Goal: Information Seeking & Learning: Find specific fact

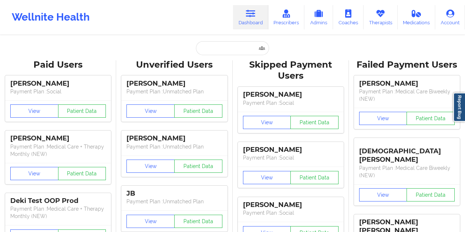
click at [222, 45] on input "text" at bounding box center [232, 48] width 73 height 14
type input "[EMAIL_ADDRESS][DOMAIN_NAME]"
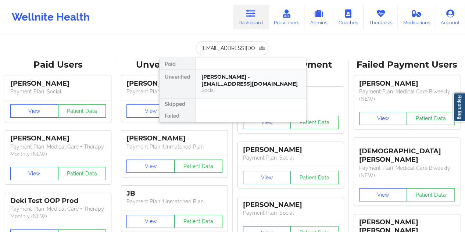
click at [218, 76] on div "[PERSON_NAME] - [EMAIL_ADDRESS][DOMAIN_NAME]" at bounding box center [250, 81] width 98 height 14
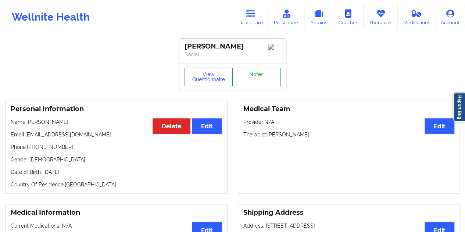
click at [260, 80] on link "Notes" at bounding box center [256, 77] width 49 height 18
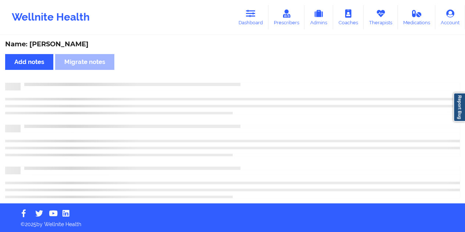
click at [67, 44] on div "Name: [PERSON_NAME]" at bounding box center [232, 44] width 455 height 8
copy div "[PERSON_NAME]"
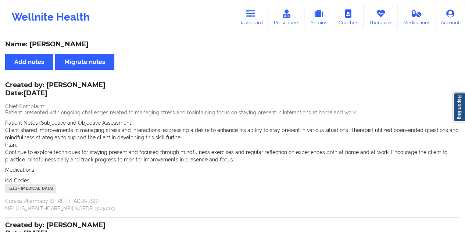
drag, startPoint x: 47, startPoint y: 84, endPoint x: 96, endPoint y: 84, distance: 48.9
click at [96, 84] on div "Created by: [PERSON_NAME] Date: [DATE]" at bounding box center [55, 89] width 100 height 17
copy div "[PERSON_NAME]"
drag, startPoint x: 259, startPoint y: 23, endPoint x: 255, endPoint y: 30, distance: 8.2
click at [259, 22] on link "Dashboard" at bounding box center [250, 17] width 35 height 24
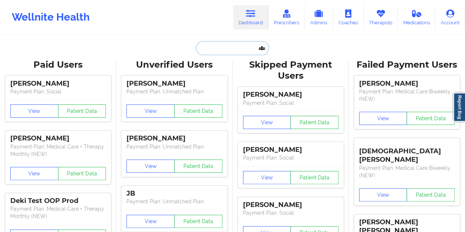
click at [232, 47] on input "text" at bounding box center [232, 48] width 73 height 14
paste input "[EMAIL_ADDRESS][DOMAIN_NAME]"
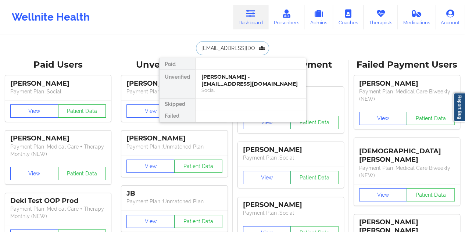
type input "[EMAIL_ADDRESS][DOMAIN_NAME]"
click at [223, 83] on div "[PERSON_NAME] - [EMAIL_ADDRESS][DOMAIN_NAME]" at bounding box center [250, 81] width 98 height 14
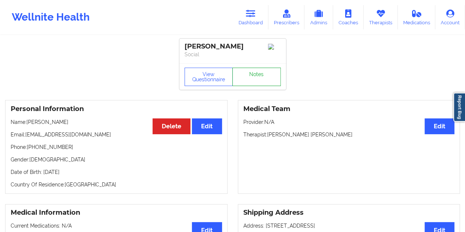
click at [249, 80] on link "Notes" at bounding box center [256, 77] width 49 height 18
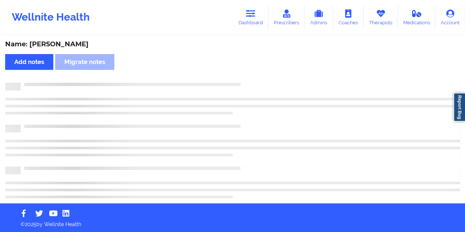
click at [81, 44] on div "Name: [PERSON_NAME]" at bounding box center [232, 44] width 455 height 8
copy div "[PERSON_NAME]"
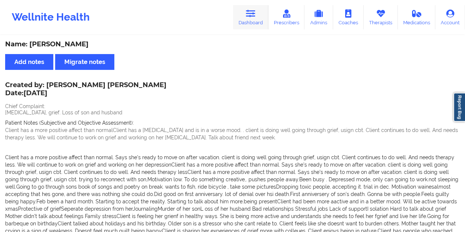
drag, startPoint x: 262, startPoint y: 6, endPoint x: 253, endPoint y: 19, distance: 15.9
click at [261, 6] on link "Dashboard" at bounding box center [250, 17] width 35 height 24
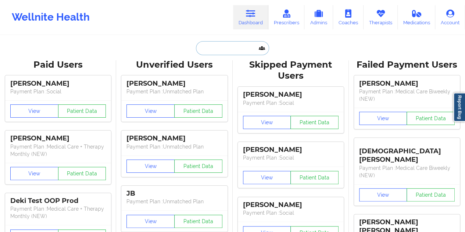
click at [225, 50] on input "text" at bounding box center [232, 48] width 73 height 14
paste input "[EMAIL_ADDRESS][DOMAIN_NAME]"
type input "[EMAIL_ADDRESS][DOMAIN_NAME]"
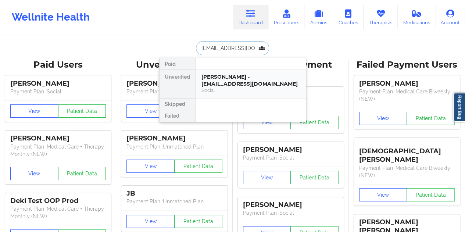
click at [236, 79] on div "[PERSON_NAME] - [EMAIL_ADDRESS][DOMAIN_NAME]" at bounding box center [250, 81] width 98 height 14
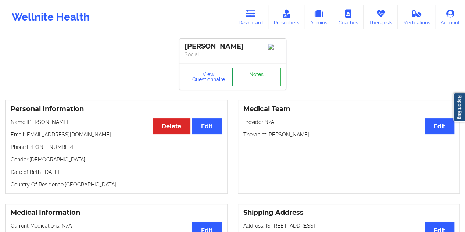
click at [253, 77] on link "Notes" at bounding box center [256, 77] width 49 height 18
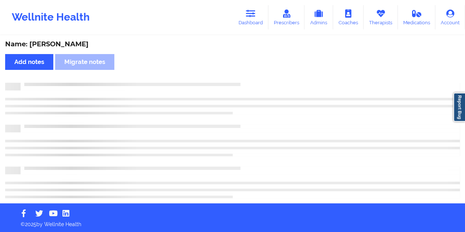
click at [67, 46] on div "Name: [PERSON_NAME]" at bounding box center [232, 44] width 455 height 8
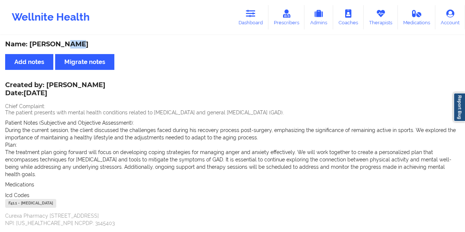
copy div "[PERSON_NAME]"
click at [261, 29] on div "Wellnite Health Dashboard Prescribers Admins Coaches Therapists Medications Acc…" at bounding box center [232, 17] width 465 height 29
click at [251, 20] on link "Dashboard" at bounding box center [250, 17] width 35 height 24
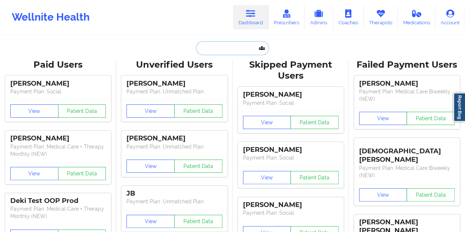
click at [219, 46] on input "text" at bounding box center [232, 48] width 73 height 14
paste input "[EMAIL_ADDRESS][DOMAIN_NAME]"
type input "[EMAIL_ADDRESS][DOMAIN_NAME]"
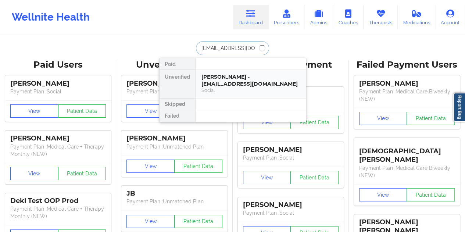
click at [220, 84] on div "[PERSON_NAME] - [EMAIL_ADDRESS][DOMAIN_NAME]" at bounding box center [250, 81] width 98 height 14
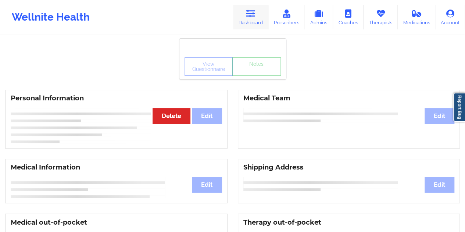
click at [251, 15] on icon at bounding box center [251, 14] width 10 height 8
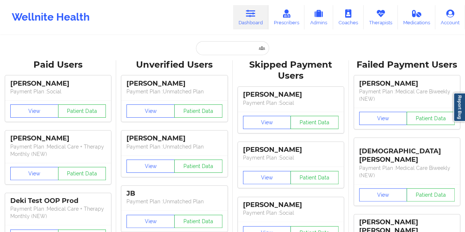
drag, startPoint x: 206, startPoint y: 37, endPoint x: 209, endPoint y: 40, distance: 3.9
click at [210, 42] on input "text" at bounding box center [232, 48] width 73 height 14
paste input "[EMAIL_ADDRESS][DOMAIN_NAME]"
type input "[EMAIL_ADDRESS][DOMAIN_NAME]"
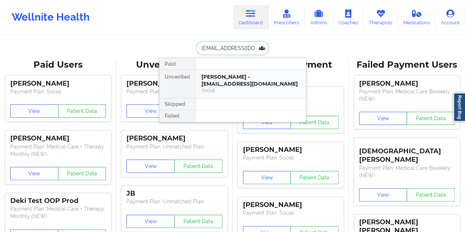
click at [223, 80] on div "[PERSON_NAME] - [EMAIL_ADDRESS][DOMAIN_NAME]" at bounding box center [250, 81] width 98 height 14
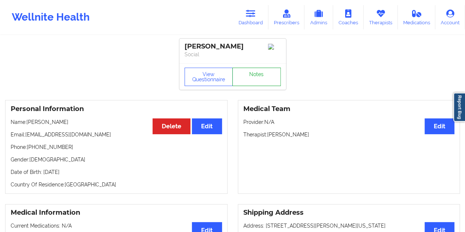
click at [265, 78] on link "Notes" at bounding box center [256, 77] width 49 height 18
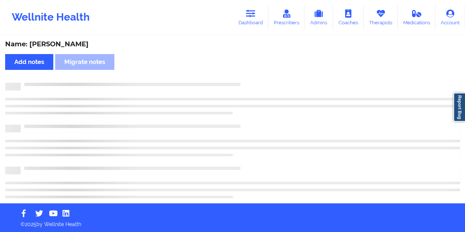
click at [69, 42] on div "Name: [PERSON_NAME]" at bounding box center [232, 44] width 455 height 8
copy div "[PERSON_NAME]"
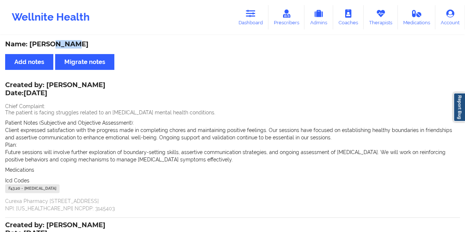
drag, startPoint x: 251, startPoint y: 11, endPoint x: 248, endPoint y: 31, distance: 19.3
click at [251, 12] on icon at bounding box center [251, 14] width 10 height 8
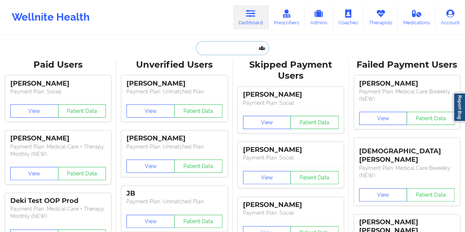
click at [237, 44] on input "text" at bounding box center [232, 48] width 73 height 14
paste input "[EMAIL_ADDRESS][DOMAIN_NAME]"
type input "[EMAIL_ADDRESS][DOMAIN_NAME]"
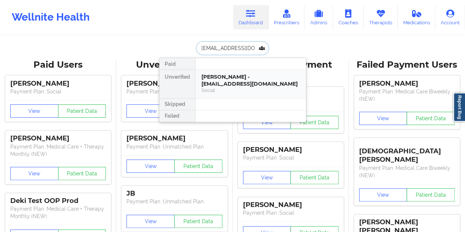
click at [234, 80] on div "[PERSON_NAME] - [EMAIL_ADDRESS][DOMAIN_NAME]" at bounding box center [250, 81] width 98 height 14
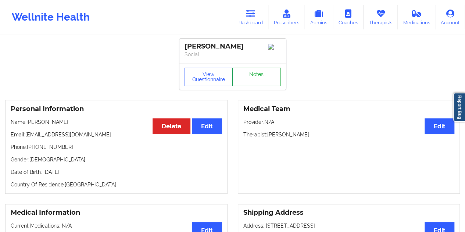
click at [264, 79] on link "Notes" at bounding box center [256, 77] width 49 height 18
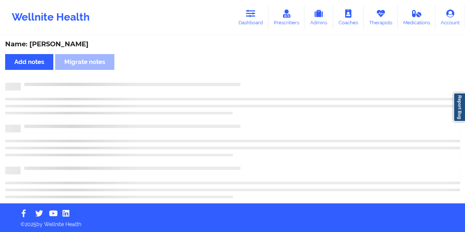
click at [66, 41] on div "Name: [PERSON_NAME]" at bounding box center [232, 44] width 455 height 8
copy div "[PERSON_NAME]"
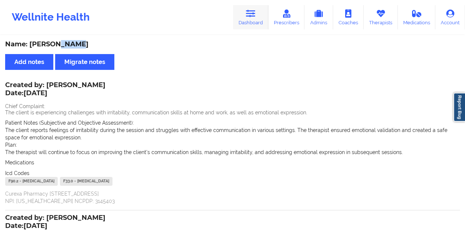
click at [260, 9] on link "Dashboard" at bounding box center [250, 17] width 35 height 24
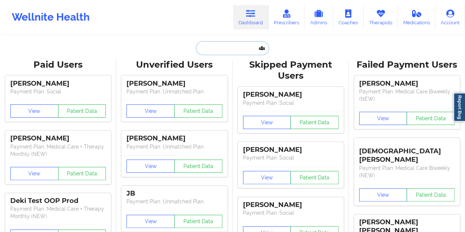
click at [229, 48] on input "text" at bounding box center [232, 48] width 73 height 14
paste input "[PERSON_NAME][EMAIL_ADDRESS][PERSON_NAME][DOMAIN_NAME]"
type input "[PERSON_NAME][EMAIL_ADDRESS][PERSON_NAME][DOMAIN_NAME]"
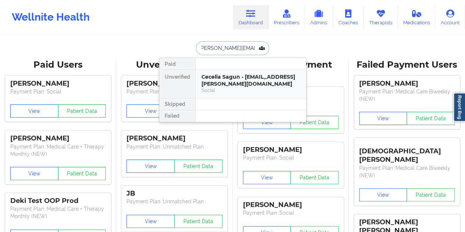
click at [250, 88] on div "Social" at bounding box center [250, 90] width 98 height 6
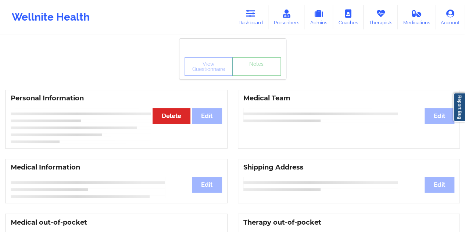
click at [255, 76] on link "Notes" at bounding box center [256, 66] width 49 height 18
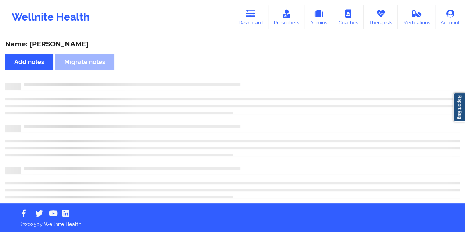
click at [66, 45] on div "Name: [PERSON_NAME]" at bounding box center [232, 44] width 455 height 8
copy div "[PERSON_NAME]"
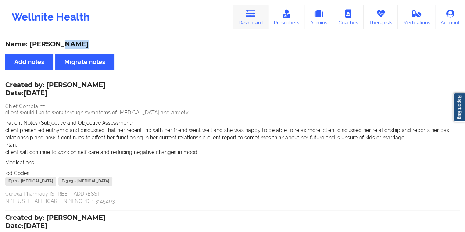
click at [249, 9] on link "Dashboard" at bounding box center [250, 17] width 35 height 24
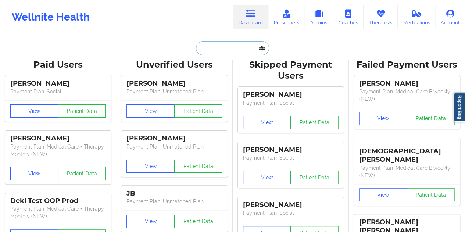
click at [223, 48] on input "text" at bounding box center [232, 48] width 73 height 14
paste input "[EMAIL_ADDRESS][DOMAIN_NAME]"
type input "[EMAIL_ADDRESS][DOMAIN_NAME]"
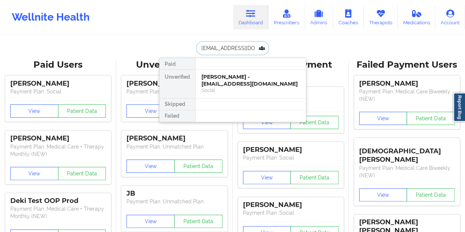
click at [241, 77] on div "[PERSON_NAME] - [EMAIL_ADDRESS][DOMAIN_NAME]" at bounding box center [250, 81] width 98 height 14
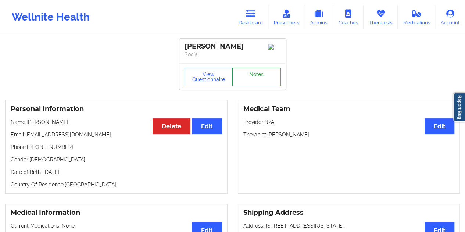
click at [248, 77] on link "Notes" at bounding box center [256, 77] width 49 height 18
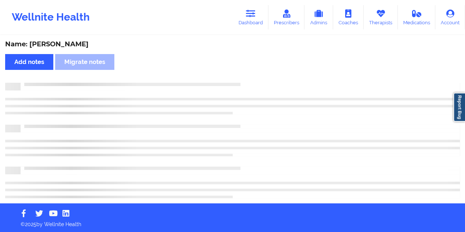
click at [62, 44] on div "Name: [PERSON_NAME]" at bounding box center [232, 44] width 455 height 8
copy div "Ashland"
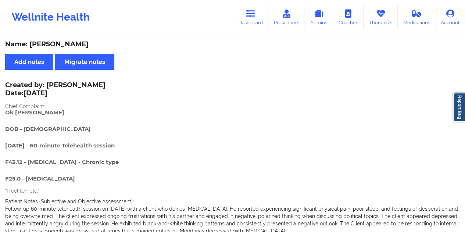
click at [263, 31] on div "Wellnite Health Dashboard Prescribers Admins Coaches Therapists Medications Acc…" at bounding box center [232, 17] width 465 height 29
click at [248, 22] on link "Dashboard" at bounding box center [250, 17] width 35 height 24
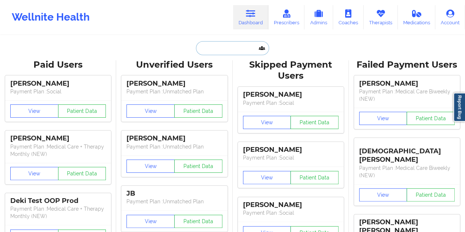
click at [227, 46] on input "text" at bounding box center [232, 48] width 73 height 14
paste input "[EMAIL_ADDRESS][DOMAIN_NAME]"
type input "[EMAIL_ADDRESS][DOMAIN_NAME]"
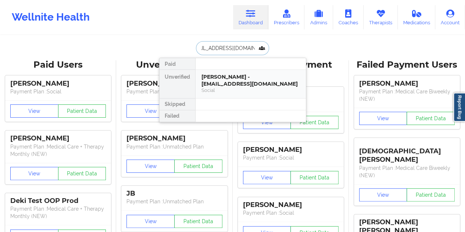
click at [238, 84] on div "[PERSON_NAME] - [EMAIL_ADDRESS][DOMAIN_NAME]" at bounding box center [250, 81] width 98 height 14
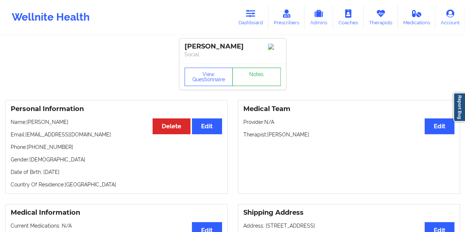
click at [255, 78] on link "Notes" at bounding box center [256, 77] width 49 height 18
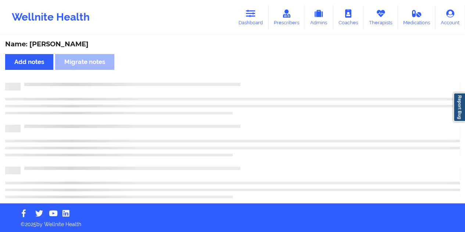
click at [70, 42] on div "Name: [PERSON_NAME]" at bounding box center [232, 44] width 455 height 8
copy div "[PERSON_NAME]"
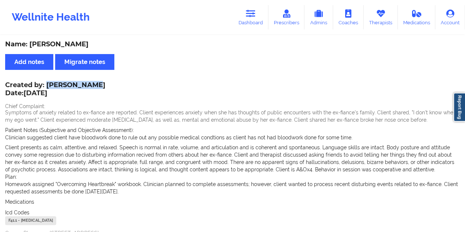
drag, startPoint x: 48, startPoint y: 85, endPoint x: 87, endPoint y: 85, distance: 39.3
click at [87, 85] on div "Created by: [PERSON_NAME] Date: [DATE]" at bounding box center [55, 89] width 100 height 17
copy div "[PERSON_NAME]"
click at [254, 16] on icon at bounding box center [251, 14] width 10 height 8
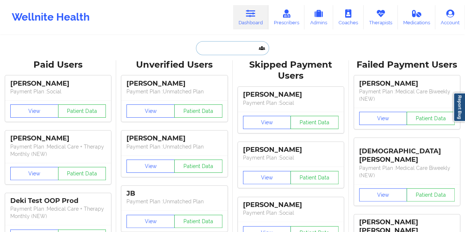
click at [233, 49] on input "text" at bounding box center [232, 48] width 73 height 14
paste input "[EMAIL_ADDRESS][DOMAIN_NAME]"
type input "[EMAIL_ADDRESS][DOMAIN_NAME]"
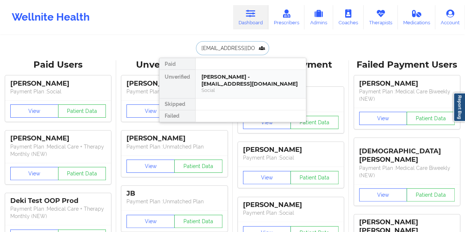
click at [235, 88] on div "Social" at bounding box center [250, 90] width 98 height 6
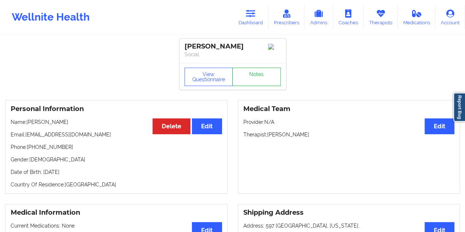
click at [258, 77] on link "Notes" at bounding box center [256, 77] width 49 height 18
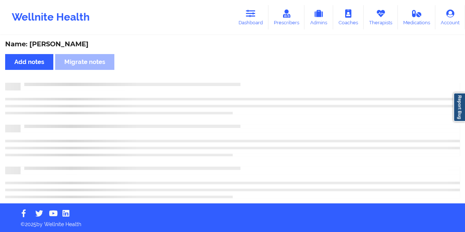
click at [66, 46] on div "Name: [PERSON_NAME]" at bounding box center [232, 44] width 455 height 8
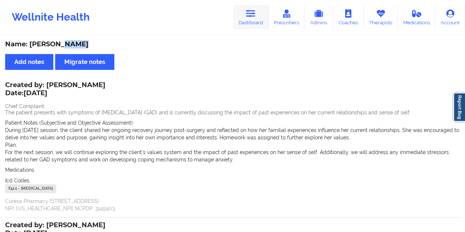
click at [241, 26] on link "Dashboard" at bounding box center [250, 17] width 35 height 24
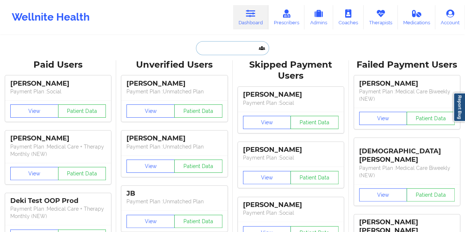
click at [222, 50] on input "text" at bounding box center [232, 48] width 73 height 14
paste input "[EMAIL_ADDRESS][DOMAIN_NAME]"
type input "[EMAIL_ADDRESS][DOMAIN_NAME]"
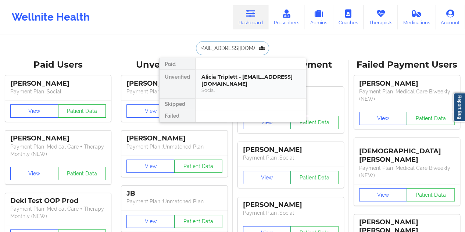
click at [234, 79] on div "Alicia Triplett - [EMAIL_ADDRESS][DOMAIN_NAME]" at bounding box center [250, 81] width 98 height 14
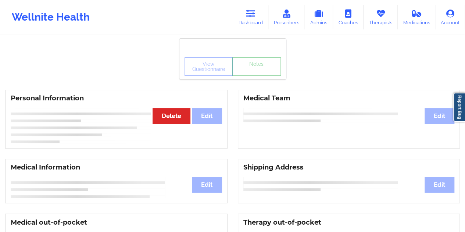
click at [253, 76] on link "Notes" at bounding box center [256, 66] width 49 height 18
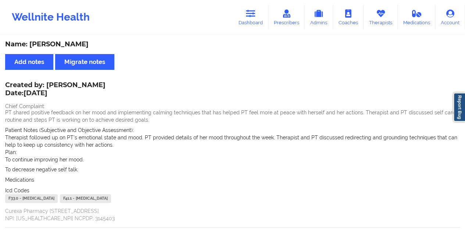
click at [68, 44] on div "Name: [PERSON_NAME]" at bounding box center [232, 44] width 455 height 8
click at [262, 14] on link "Dashboard" at bounding box center [250, 17] width 35 height 24
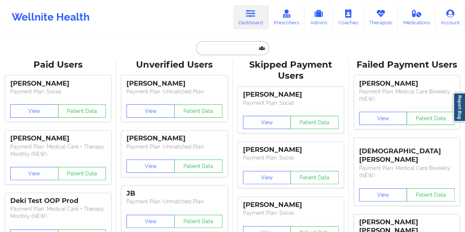
click at [231, 48] on input "text" at bounding box center [232, 48] width 73 height 14
paste input "[PERSON_NAME][EMAIL_ADDRESS][PERSON_NAME][DOMAIN_NAME]"
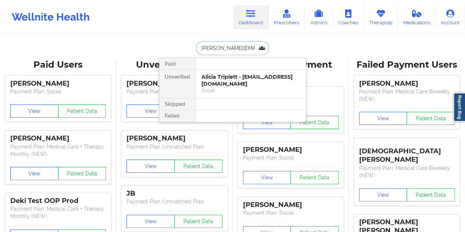
type input "[PERSON_NAME][EMAIL_ADDRESS][PERSON_NAME][DOMAIN_NAME]"
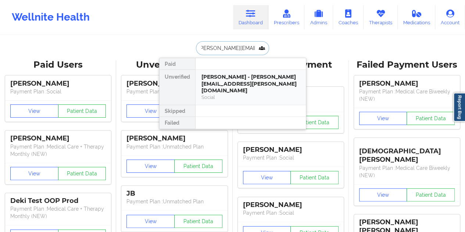
click at [225, 86] on div "[PERSON_NAME] - [PERSON_NAME][EMAIL_ADDRESS][PERSON_NAME][DOMAIN_NAME] Social" at bounding box center [250, 87] width 98 height 27
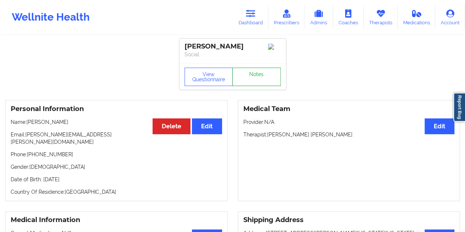
click at [258, 76] on link "Notes" at bounding box center [256, 77] width 49 height 18
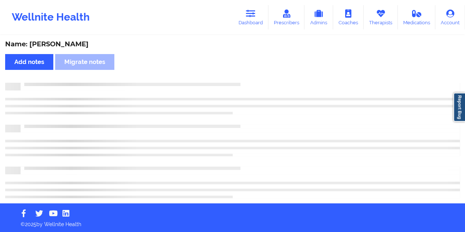
click at [65, 42] on div "Name: [PERSON_NAME]" at bounding box center [232, 44] width 455 height 8
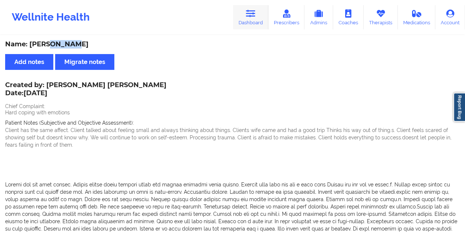
click at [251, 18] on link "Dashboard" at bounding box center [250, 17] width 35 height 24
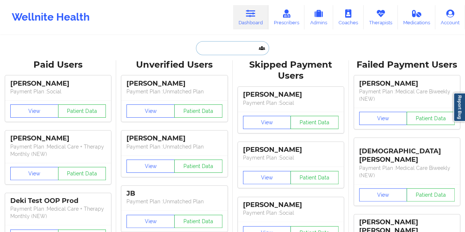
click at [215, 50] on input "text" at bounding box center [232, 48] width 73 height 14
paste input "[PERSON_NAME][EMAIL_ADDRESS][DOMAIN_NAME]"
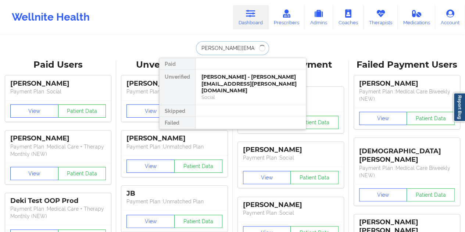
type input "[PERSON_NAME][EMAIL_ADDRESS][DOMAIN_NAME]"
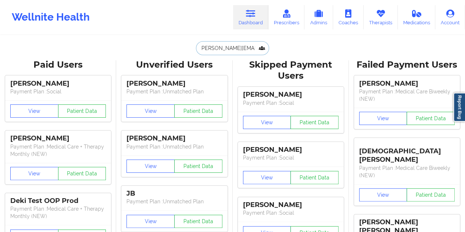
scroll to position [0, 0]
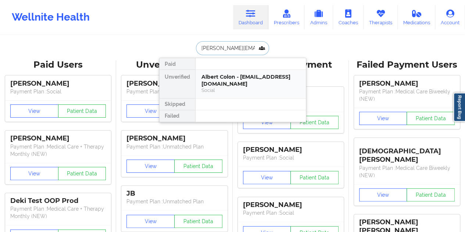
click at [233, 83] on div "Albert Colon - [EMAIL_ADDRESS][DOMAIN_NAME]" at bounding box center [250, 81] width 98 height 14
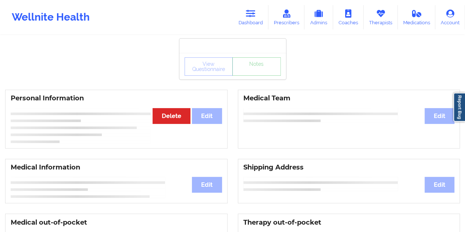
click at [253, 72] on div "View Questionnaire Notes" at bounding box center [232, 66] width 96 height 18
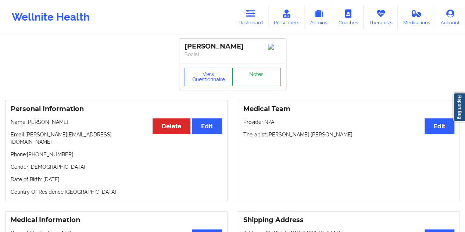
click at [252, 73] on link "Notes" at bounding box center [256, 77] width 49 height 18
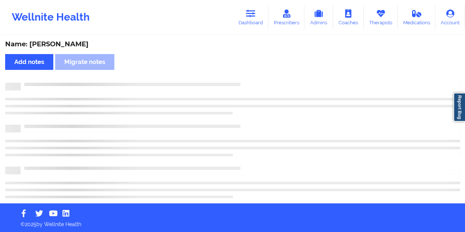
click at [59, 47] on div "Name: [PERSON_NAME]" at bounding box center [232, 44] width 455 height 8
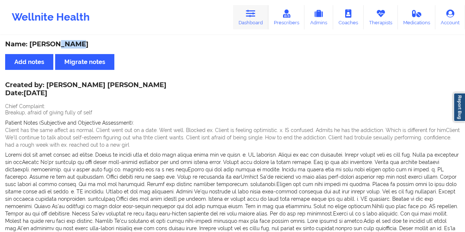
click at [245, 10] on link "Dashboard" at bounding box center [250, 17] width 35 height 24
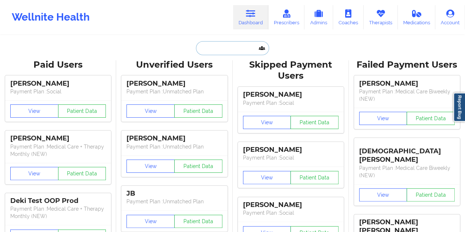
click at [236, 46] on input "text" at bounding box center [232, 48] width 73 height 14
paste input "[EMAIL_ADDRESS][DOMAIN_NAME]"
type input "[EMAIL_ADDRESS][DOMAIN_NAME]"
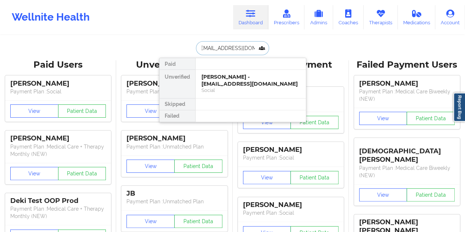
click at [239, 84] on div "[PERSON_NAME] - [EMAIL_ADDRESS][DOMAIN_NAME]" at bounding box center [250, 81] width 98 height 14
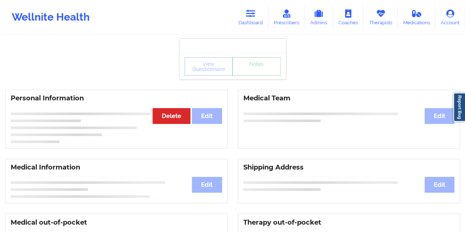
click at [257, 75] on link "Notes" at bounding box center [256, 66] width 49 height 18
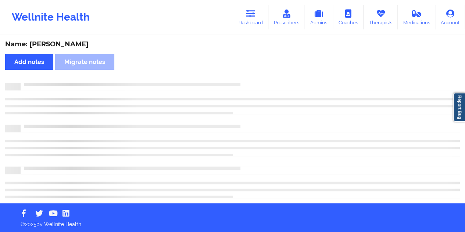
click at [57, 45] on div "Name: [PERSON_NAME]" at bounding box center [232, 44] width 455 height 8
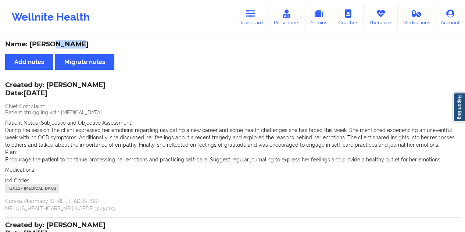
drag, startPoint x: 263, startPoint y: 15, endPoint x: 239, endPoint y: 31, distance: 28.8
click at [263, 15] on link "Dashboard" at bounding box center [250, 17] width 35 height 24
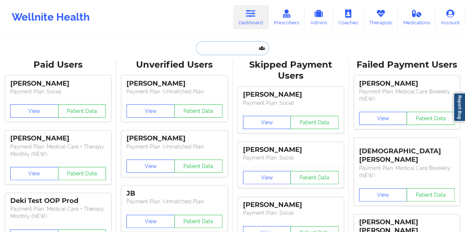
click at [208, 50] on input "text" at bounding box center [232, 48] width 73 height 14
paste input "[EMAIL_ADDRESS][DOMAIN_NAME]"
type input "[EMAIL_ADDRESS][DOMAIN_NAME]"
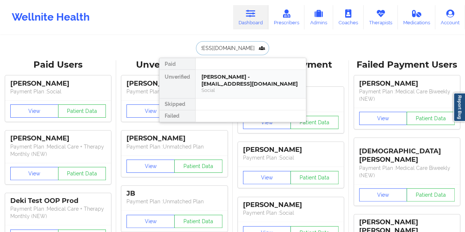
drag, startPoint x: 227, startPoint y: 89, endPoint x: 221, endPoint y: 86, distance: 6.9
click at [221, 86] on div "[PERSON_NAME] - [EMAIL_ADDRESS][DOMAIN_NAME]" at bounding box center [250, 81] width 98 height 14
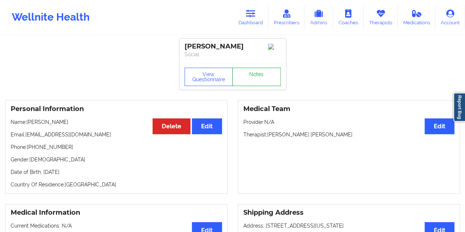
click at [251, 80] on link "Notes" at bounding box center [256, 77] width 49 height 18
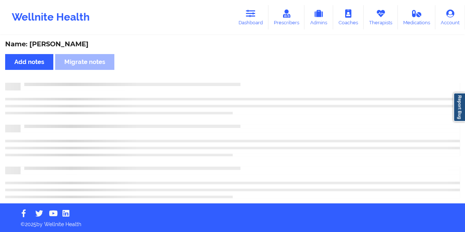
click at [70, 47] on div "Name: [PERSON_NAME]" at bounding box center [232, 44] width 455 height 8
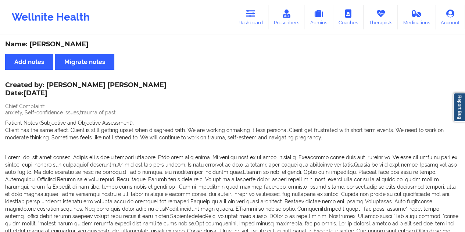
click at [253, 25] on link "Dashboard" at bounding box center [250, 17] width 35 height 24
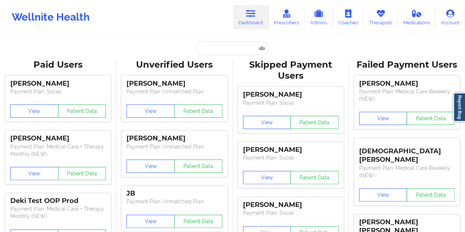
click at [219, 44] on input "text" at bounding box center [232, 48] width 73 height 14
paste input "[EMAIL_ADDRESS][DOMAIN_NAME]"
type input "[EMAIL_ADDRESS][DOMAIN_NAME]"
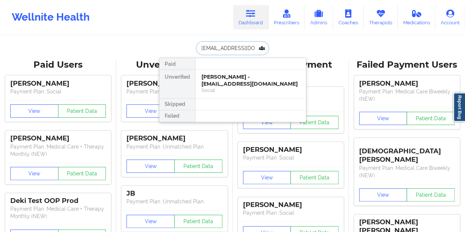
click at [223, 83] on div "[PERSON_NAME] - [EMAIL_ADDRESS][DOMAIN_NAME]" at bounding box center [250, 81] width 98 height 14
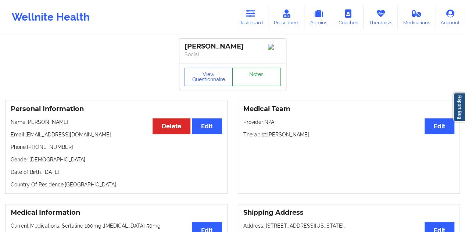
click at [247, 73] on link "Notes" at bounding box center [256, 77] width 49 height 18
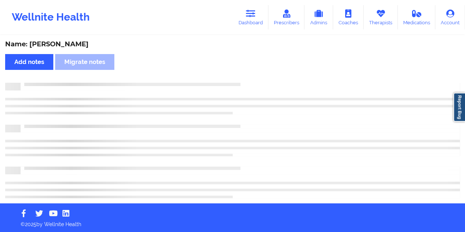
click at [74, 42] on div "Name: [PERSON_NAME]" at bounding box center [232, 44] width 455 height 8
click at [69, 44] on div "Name: [PERSON_NAME]" at bounding box center [232, 44] width 455 height 8
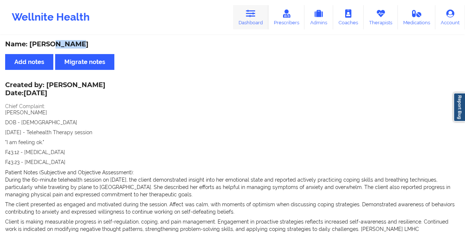
click at [255, 17] on icon at bounding box center [251, 14] width 10 height 8
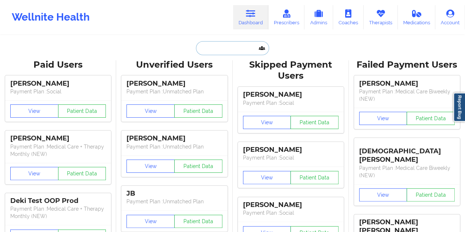
click at [214, 49] on input "text" at bounding box center [232, 48] width 73 height 14
paste input "[EMAIL_ADDRESS][DOMAIN_NAME]"
type input "[EMAIL_ADDRESS][DOMAIN_NAME]"
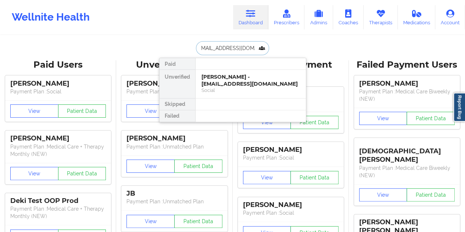
click at [226, 76] on div "[PERSON_NAME] - [EMAIL_ADDRESS][DOMAIN_NAME]" at bounding box center [250, 81] width 98 height 14
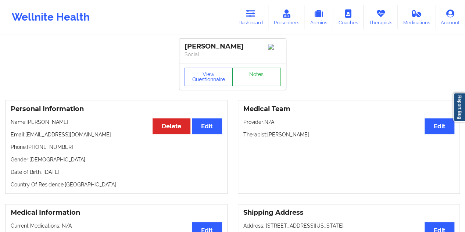
click at [254, 74] on link "Notes" at bounding box center [256, 77] width 49 height 18
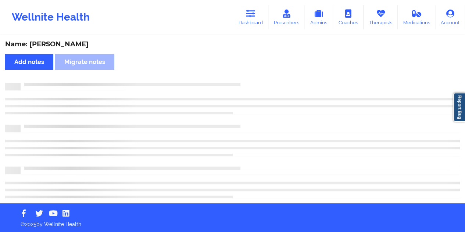
click at [68, 44] on div "Name: [PERSON_NAME]" at bounding box center [232, 44] width 455 height 8
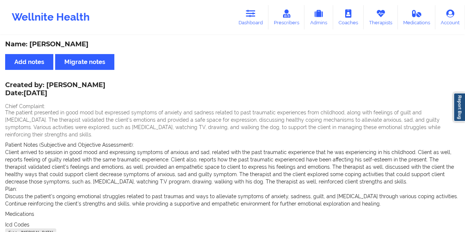
click at [101, 84] on div "Created by: [PERSON_NAME] Date: [DATE]" at bounding box center [55, 89] width 100 height 17
click at [255, 22] on link "Dashboard" at bounding box center [250, 17] width 35 height 24
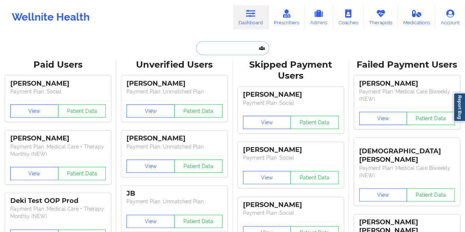
click at [226, 50] on input "text" at bounding box center [232, 48] width 73 height 14
paste input "[EMAIL_ADDRESS][DOMAIN_NAME]"
type input "[EMAIL_ADDRESS][DOMAIN_NAME]"
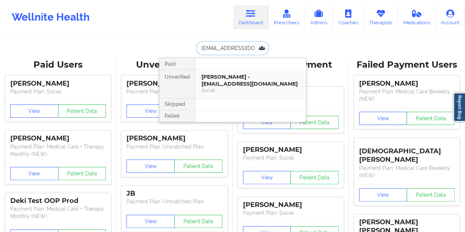
drag, startPoint x: 231, startPoint y: 89, endPoint x: 235, endPoint y: 82, distance: 8.0
click at [235, 82] on div "[PERSON_NAME] - [EMAIL_ADDRESS][DOMAIN_NAME] Social" at bounding box center [250, 84] width 98 height 20
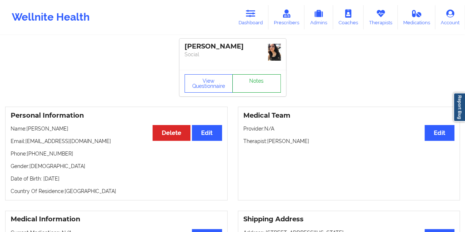
click at [259, 76] on link "Notes" at bounding box center [256, 83] width 49 height 18
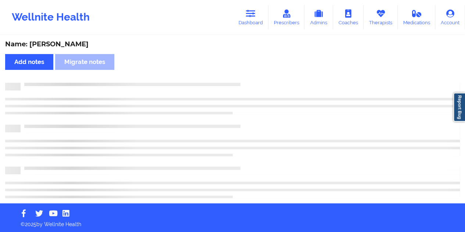
click at [65, 41] on div "Name: [PERSON_NAME]" at bounding box center [232, 44] width 455 height 8
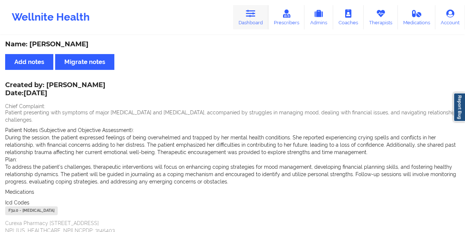
click at [251, 19] on link "Dashboard" at bounding box center [250, 17] width 35 height 24
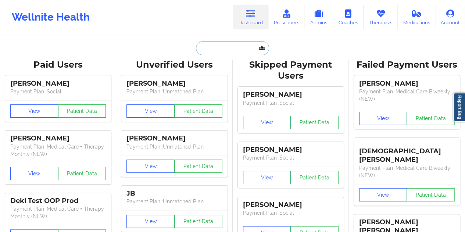
click at [228, 44] on input "text" at bounding box center [232, 48] width 73 height 14
paste input "[EMAIL_ADDRESS][DOMAIN_NAME]"
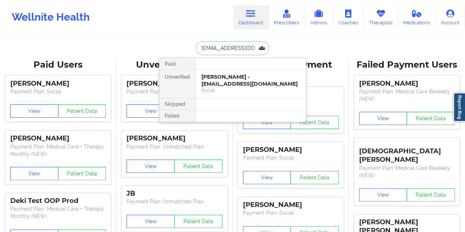
type input "[EMAIL_ADDRESS][DOMAIN_NAME]"
click at [251, 75] on div "[PERSON_NAME] - [EMAIL_ADDRESS][DOMAIN_NAME]" at bounding box center [250, 81] width 98 height 14
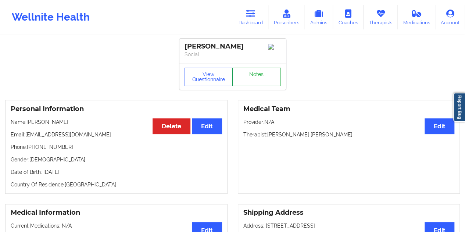
click at [252, 73] on link "Notes" at bounding box center [256, 77] width 49 height 18
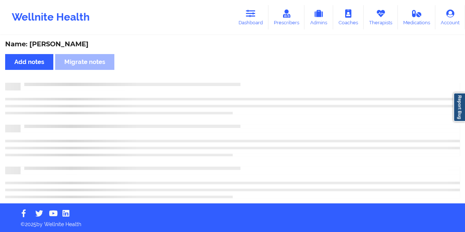
click at [78, 40] on div "Name: [PERSON_NAME]" at bounding box center [232, 44] width 455 height 8
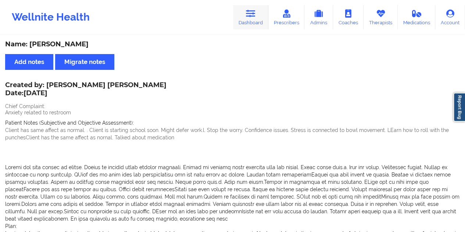
click at [243, 24] on link "Dashboard" at bounding box center [250, 17] width 35 height 24
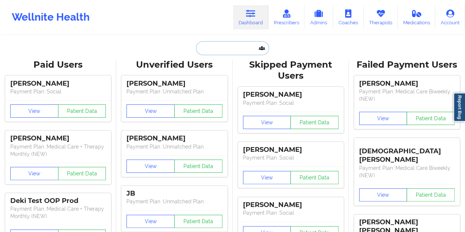
drag, startPoint x: 240, startPoint y: 31, endPoint x: 216, endPoint y: 50, distance: 30.4
click at [216, 50] on input "text" at bounding box center [232, 48] width 73 height 14
paste input "[EMAIL_ADDRESS][DOMAIN_NAME]"
type input "[EMAIL_ADDRESS][DOMAIN_NAME]"
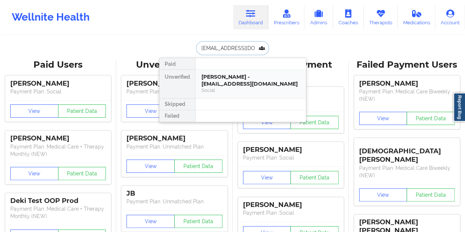
click at [234, 81] on div "[PERSON_NAME] - [EMAIL_ADDRESS][DOMAIN_NAME]" at bounding box center [250, 81] width 98 height 14
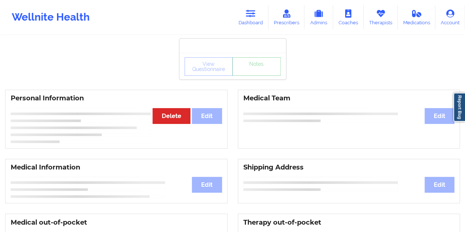
click at [254, 76] on link "Notes" at bounding box center [256, 66] width 49 height 18
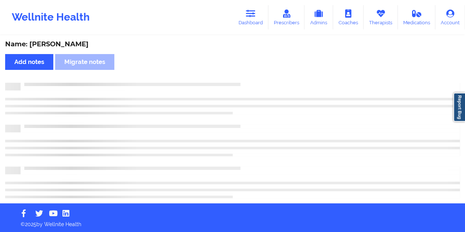
click at [73, 43] on div "Name: [PERSON_NAME]" at bounding box center [232, 44] width 455 height 8
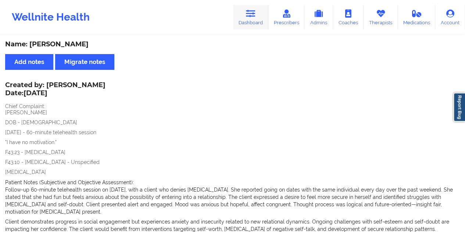
click at [249, 21] on link "Dashboard" at bounding box center [250, 17] width 35 height 24
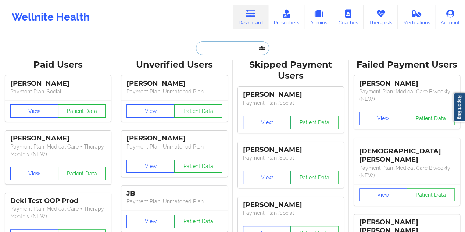
click at [222, 48] on input "text" at bounding box center [232, 48] width 73 height 14
paste input "[EMAIL_ADDRESS][DOMAIN_NAME]"
type input "[EMAIL_ADDRESS][DOMAIN_NAME]"
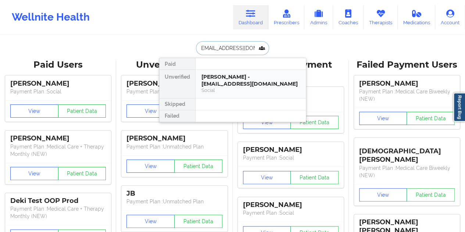
click at [246, 83] on div "[PERSON_NAME] - [EMAIL_ADDRESS][DOMAIN_NAME] Social" at bounding box center [250, 84] width 98 height 20
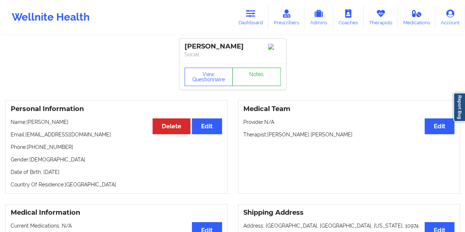
click at [257, 80] on link "Notes" at bounding box center [256, 77] width 49 height 18
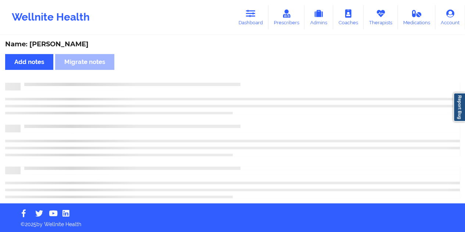
click at [72, 42] on div "Name: [PERSON_NAME]" at bounding box center [232, 44] width 455 height 8
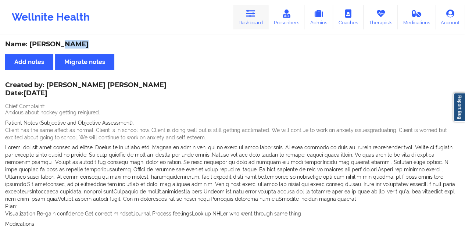
click at [250, 20] on link "Dashboard" at bounding box center [250, 17] width 35 height 24
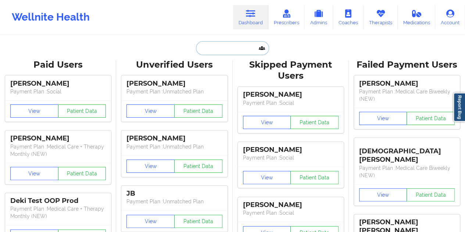
click at [221, 52] on input "text" at bounding box center [232, 48] width 73 height 14
paste input "[EMAIL_ADDRESS][DOMAIN_NAME]"
type input "[EMAIL_ADDRESS][DOMAIN_NAME]"
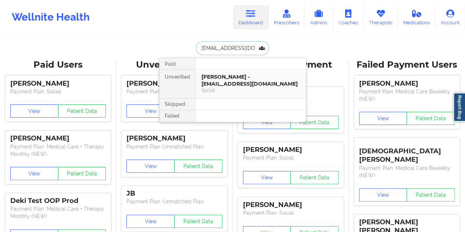
click at [226, 74] on div "[PERSON_NAME] - [EMAIL_ADDRESS][DOMAIN_NAME]" at bounding box center [250, 81] width 98 height 14
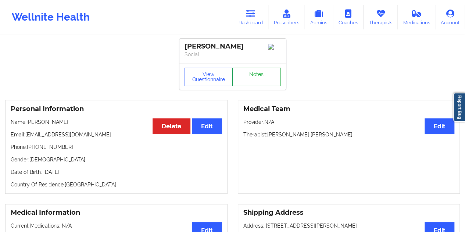
click at [256, 77] on link "Notes" at bounding box center [256, 77] width 49 height 18
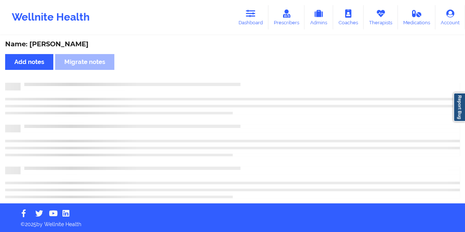
click at [81, 44] on div "Name: [PERSON_NAME]" at bounding box center [232, 44] width 455 height 8
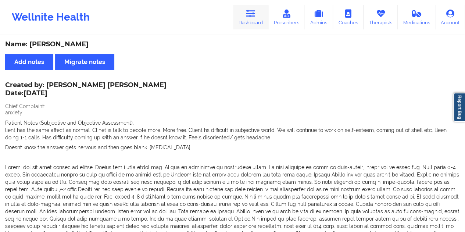
click at [252, 23] on link "Dashboard" at bounding box center [250, 17] width 35 height 24
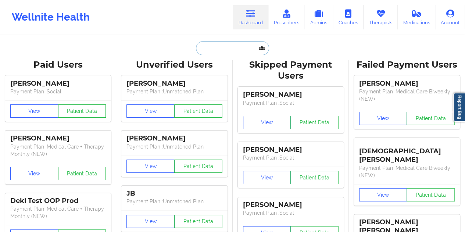
click at [222, 52] on input "text" at bounding box center [232, 48] width 73 height 14
paste input "[EMAIL_ADDRESS][DOMAIN_NAME]"
type input "[EMAIL_ADDRESS][DOMAIN_NAME]"
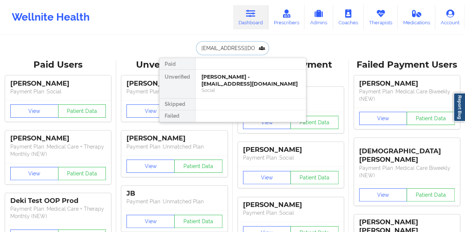
scroll to position [0, 3]
click at [237, 90] on div "Social" at bounding box center [250, 90] width 98 height 6
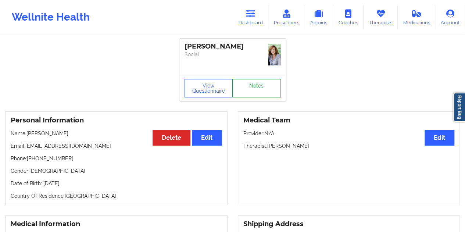
click at [259, 81] on link "Notes" at bounding box center [256, 88] width 49 height 18
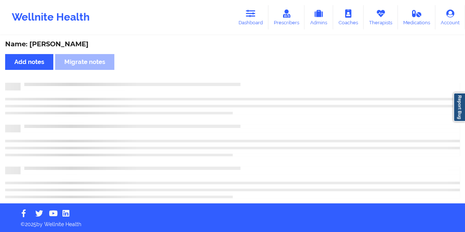
click at [74, 47] on div "Name: [PERSON_NAME]" at bounding box center [232, 44] width 455 height 8
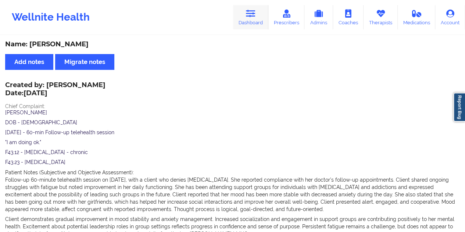
click at [257, 19] on link "Dashboard" at bounding box center [250, 17] width 35 height 24
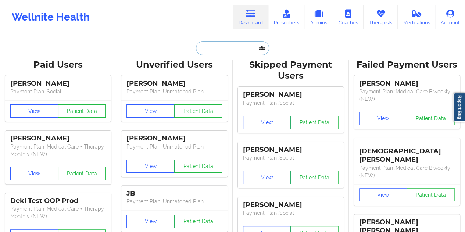
drag, startPoint x: 246, startPoint y: 29, endPoint x: 223, endPoint y: 52, distance: 32.7
click at [223, 52] on input "text" at bounding box center [232, 48] width 73 height 14
paste input "[EMAIL_ADDRESS][DOMAIN_NAME]"
type input "[EMAIL_ADDRESS][DOMAIN_NAME]"
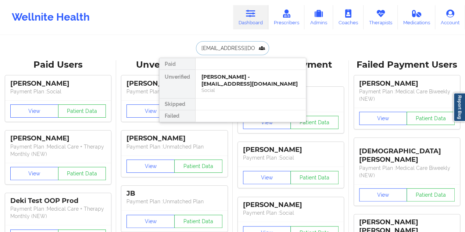
click at [237, 86] on div "[PERSON_NAME] - [EMAIL_ADDRESS][DOMAIN_NAME]" at bounding box center [250, 81] width 98 height 14
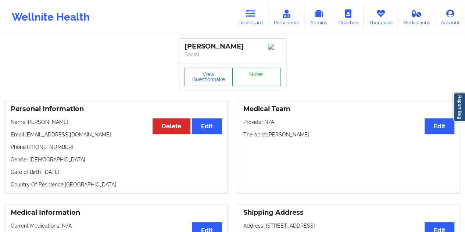
click at [254, 75] on link "Notes" at bounding box center [256, 77] width 49 height 18
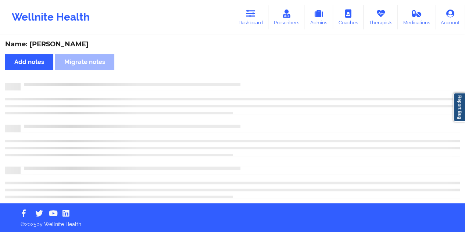
click at [76, 43] on div "Name: [PERSON_NAME]" at bounding box center [232, 44] width 455 height 8
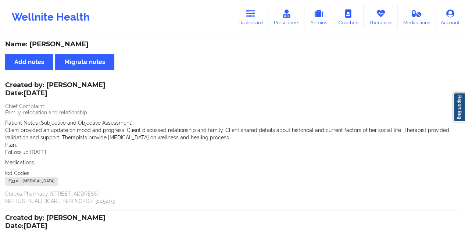
drag, startPoint x: 217, startPoint y: 57, endPoint x: 222, endPoint y: 43, distance: 15.1
click at [218, 55] on div "Name: [PERSON_NAME] Add notes Migrate notes Created by: [PERSON_NAME] Date: [DA…" at bounding box center [232, 201] width 465 height 331
drag, startPoint x: 221, startPoint y: 51, endPoint x: 250, endPoint y: 21, distance: 42.1
click at [223, 50] on div "Name: [PERSON_NAME] Add notes Migrate notes Created by: [PERSON_NAME] Date: [DA…" at bounding box center [232, 201] width 465 height 331
click at [250, 19] on link "Dashboard" at bounding box center [250, 17] width 35 height 24
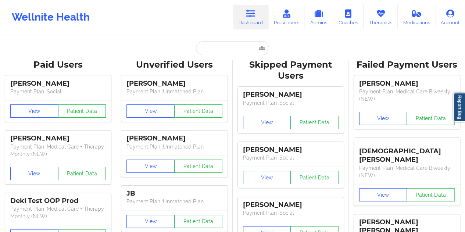
drag, startPoint x: 223, startPoint y: 58, endPoint x: 221, endPoint y: 47, distance: 11.2
click at [221, 47] on input "text" at bounding box center [232, 48] width 73 height 14
paste input "[EMAIL_ADDRESS][DOMAIN_NAME]"
type input "[EMAIL_ADDRESS][DOMAIN_NAME]"
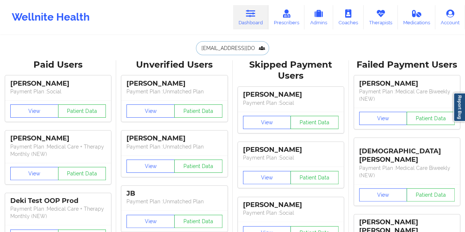
scroll to position [0, 10]
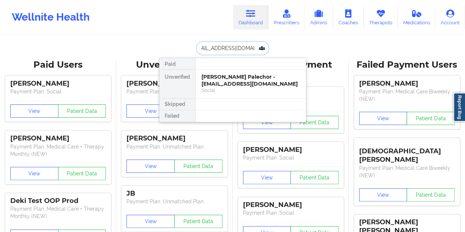
click at [246, 86] on div "[PERSON_NAME] Palechor - [EMAIL_ADDRESS][DOMAIN_NAME]" at bounding box center [250, 81] width 98 height 14
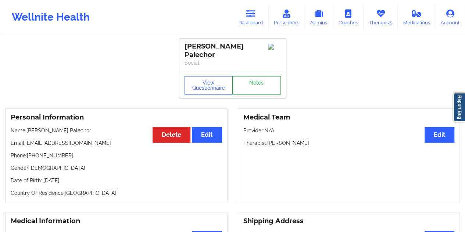
click at [259, 78] on link "Notes" at bounding box center [256, 85] width 49 height 18
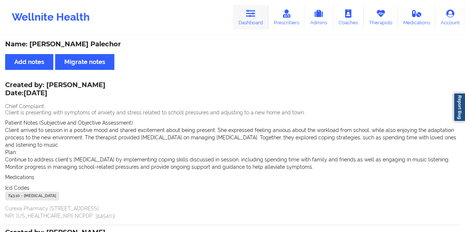
click at [249, 21] on link "Dashboard" at bounding box center [250, 17] width 35 height 24
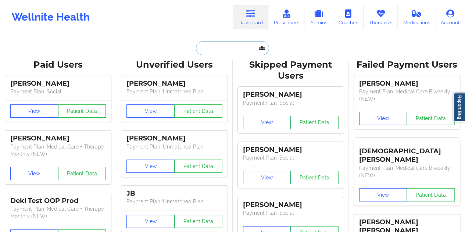
drag, startPoint x: 244, startPoint y: 32, endPoint x: 233, endPoint y: 46, distance: 17.2
click at [233, 46] on input "text" at bounding box center [232, 48] width 73 height 14
paste input "[EMAIL_ADDRESS][DOMAIN_NAME]"
type input "[EMAIL_ADDRESS][DOMAIN_NAME]"
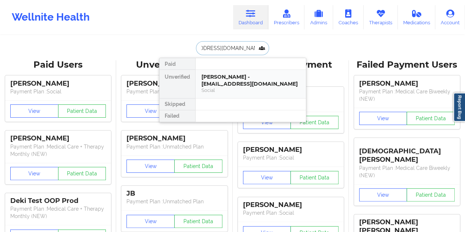
click at [246, 81] on div "[PERSON_NAME] - [EMAIL_ADDRESS][DOMAIN_NAME]" at bounding box center [250, 81] width 98 height 14
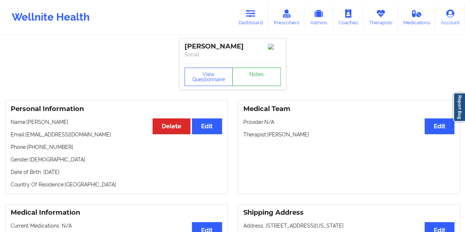
click at [259, 78] on link "Notes" at bounding box center [256, 77] width 49 height 18
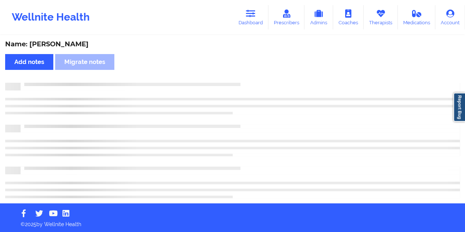
click at [59, 42] on div "Name: [PERSON_NAME]" at bounding box center [232, 44] width 455 height 8
